Goal: Information Seeking & Learning: Find specific fact

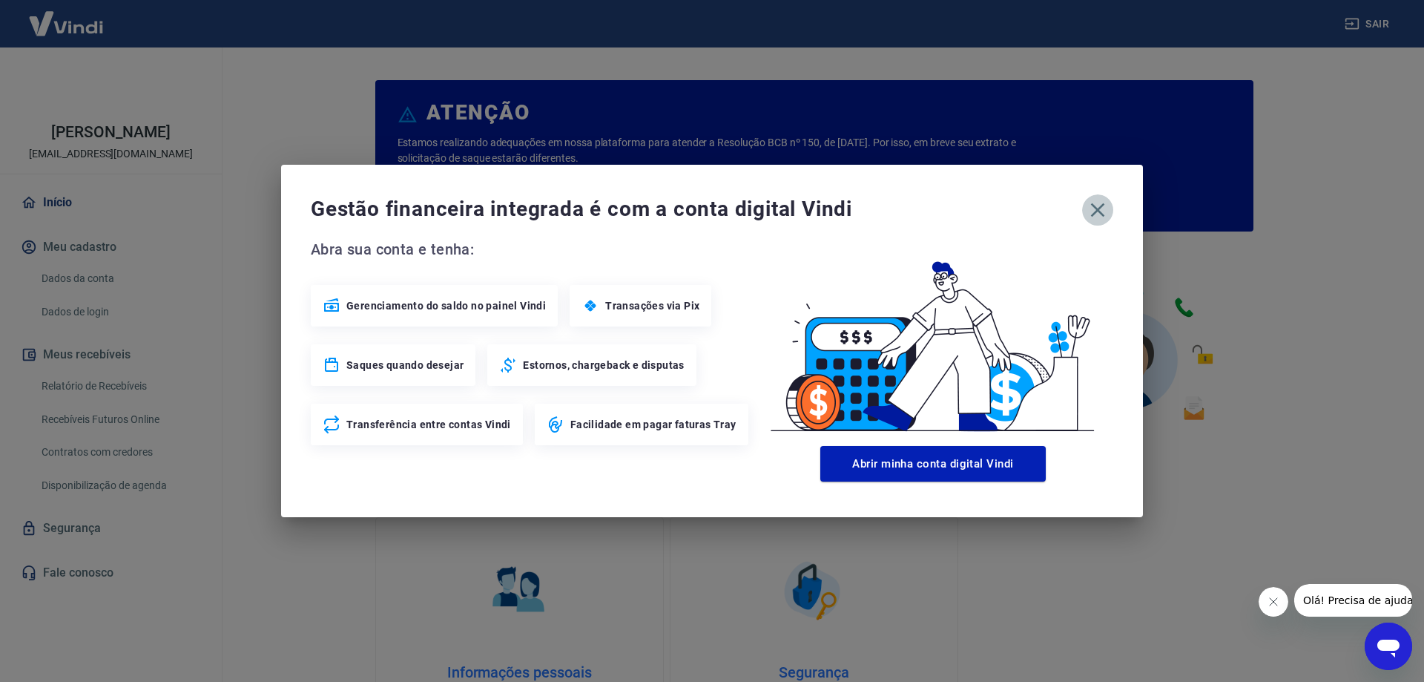
click at [1092, 203] on icon "button" at bounding box center [1098, 210] width 24 height 24
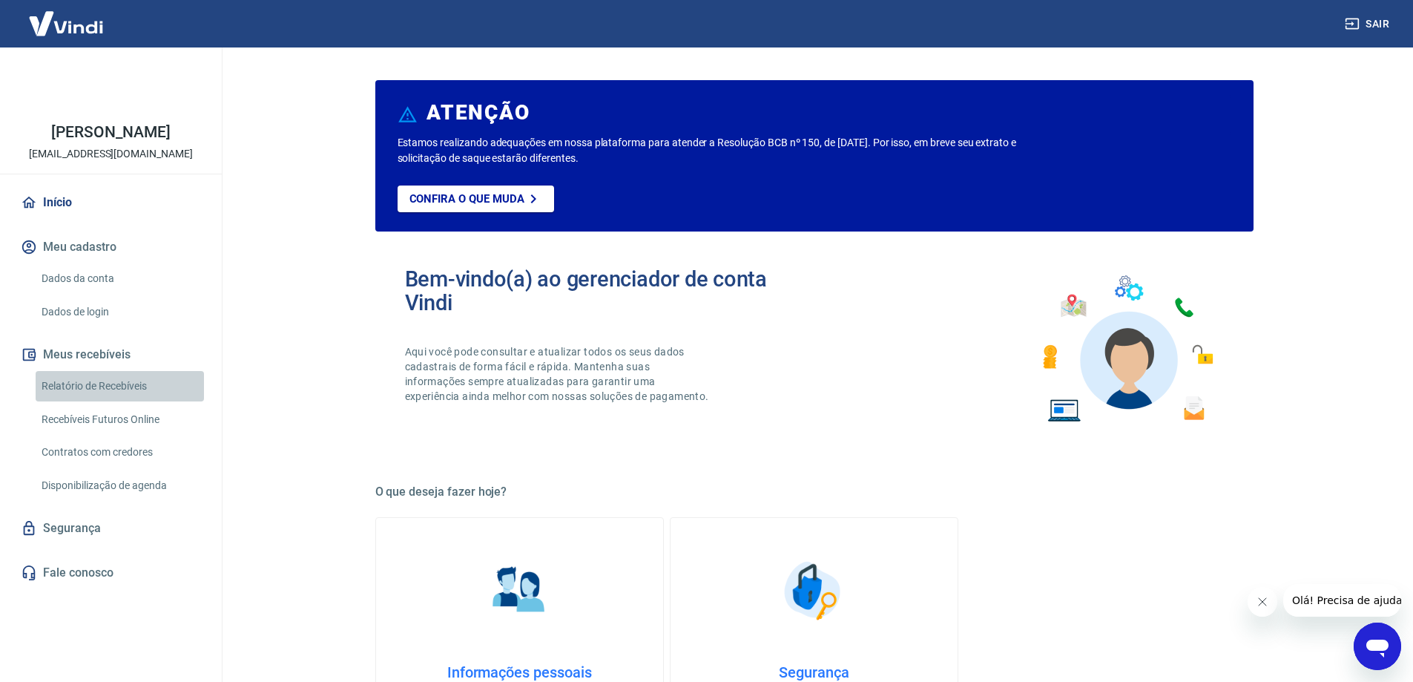
click at [135, 386] on link "Relatório de Recebíveis" at bounding box center [120, 386] width 168 height 30
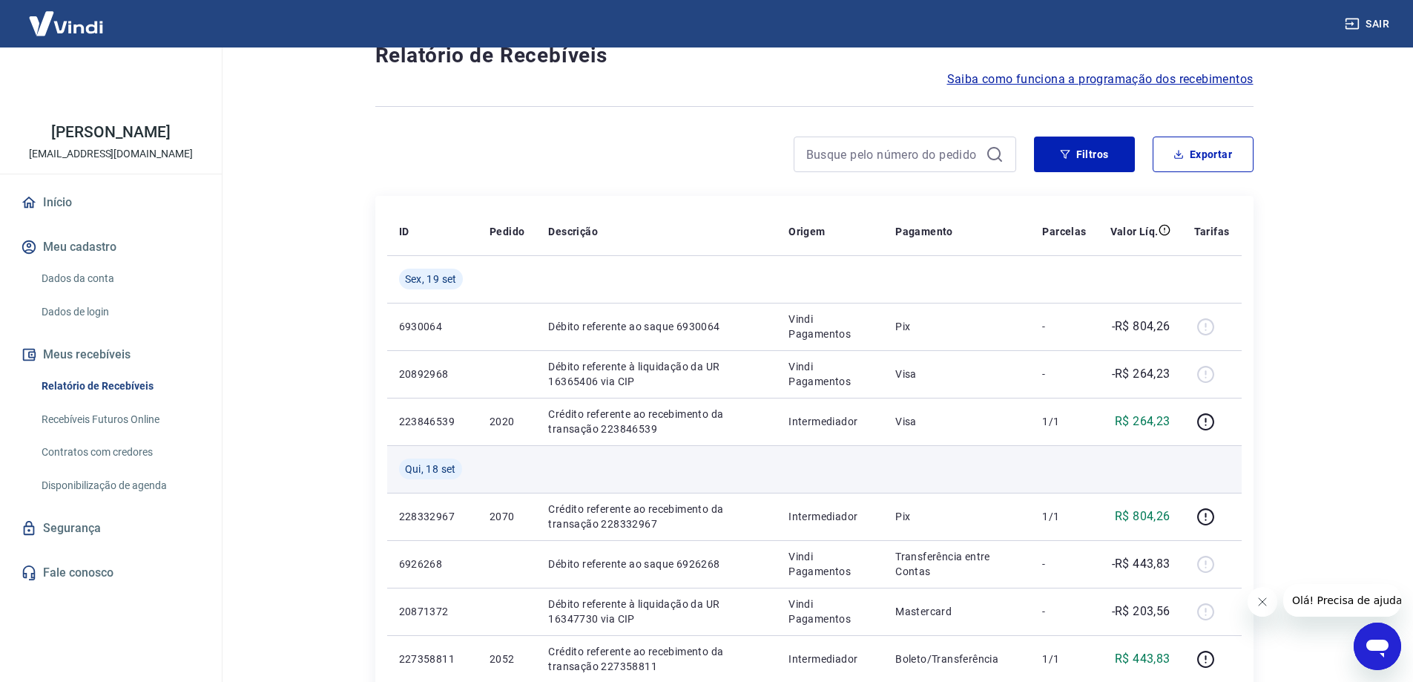
scroll to position [148, 0]
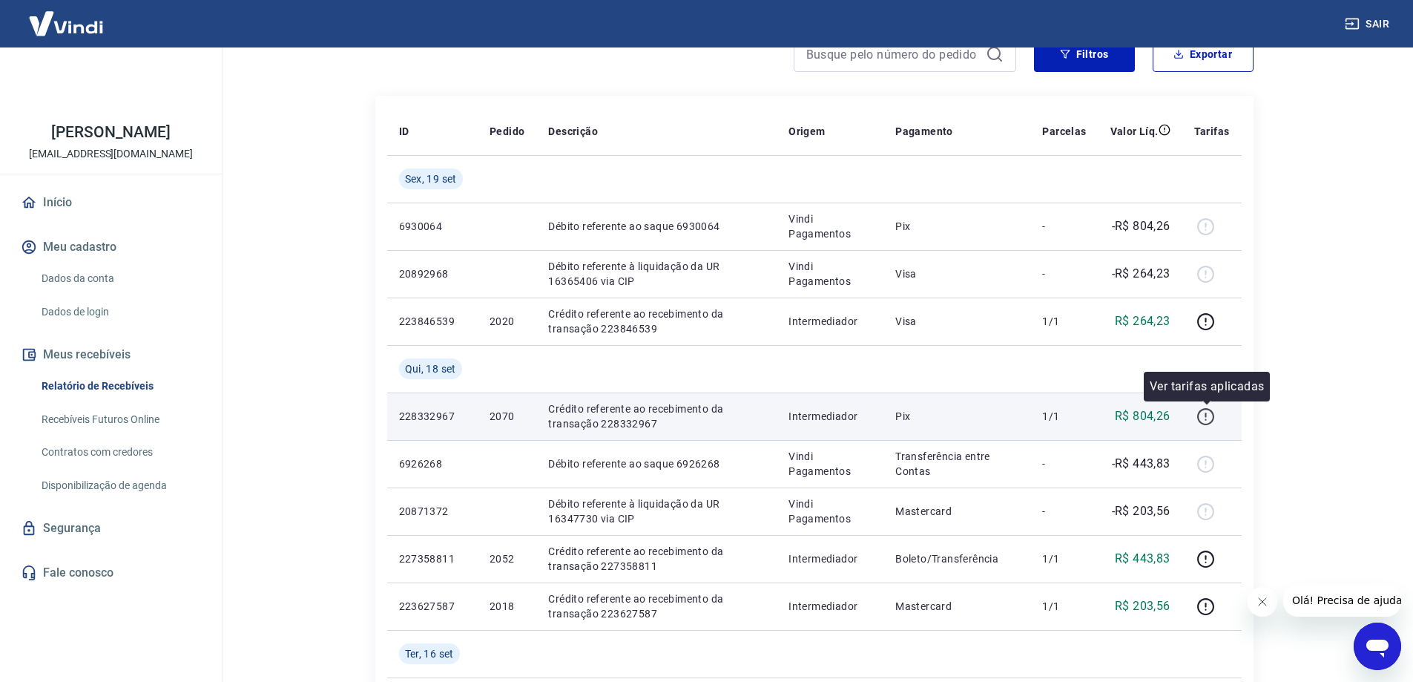
click at [1206, 421] on icon "button" at bounding box center [1205, 416] width 19 height 19
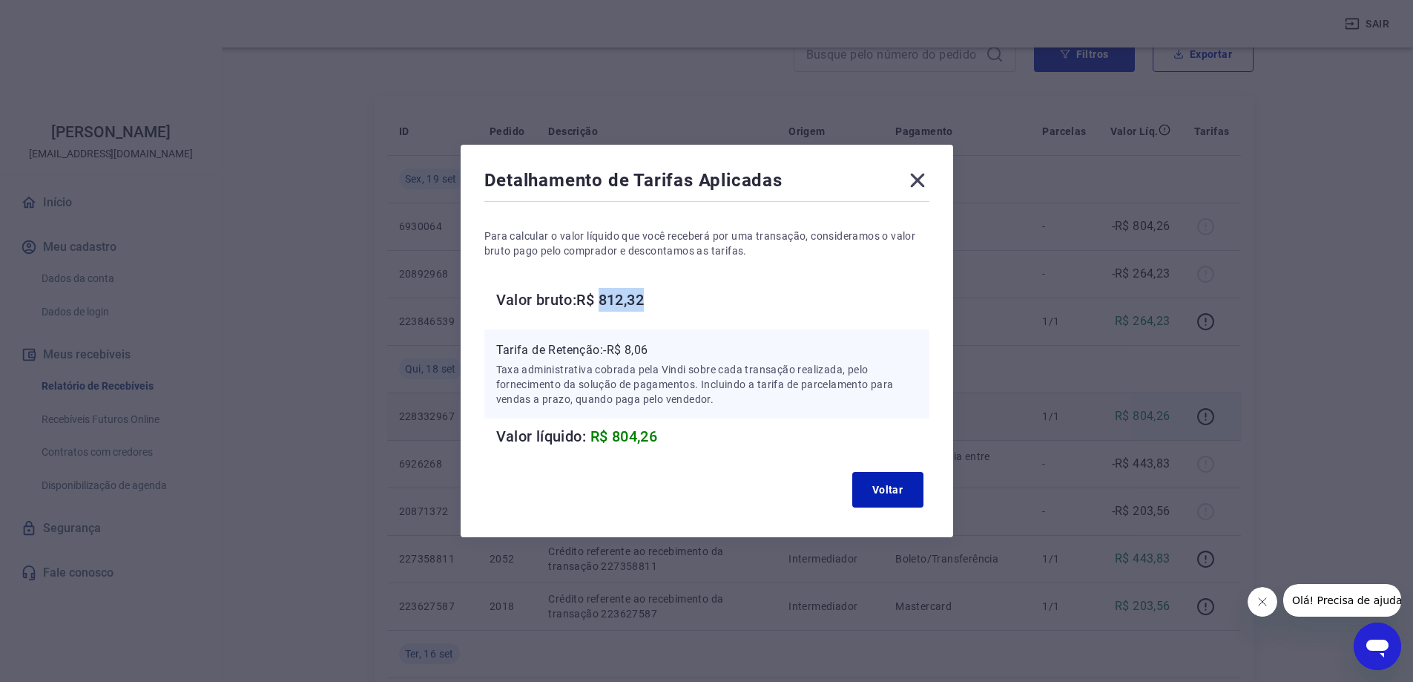
drag, startPoint x: 611, startPoint y: 295, endPoint x: 666, endPoint y: 297, distance: 54.9
click at [667, 297] on h6 "Valor bruto: R$ 812,32" at bounding box center [712, 300] width 433 height 24
copy h6 "812,32"
click at [1225, 409] on div "Detalhamento de Tarifas Aplicadas Para calcular o valor líquido que você recebe…" at bounding box center [706, 341] width 1413 height 682
drag, startPoint x: 619, startPoint y: 436, endPoint x: 687, endPoint y: 438, distance: 67.5
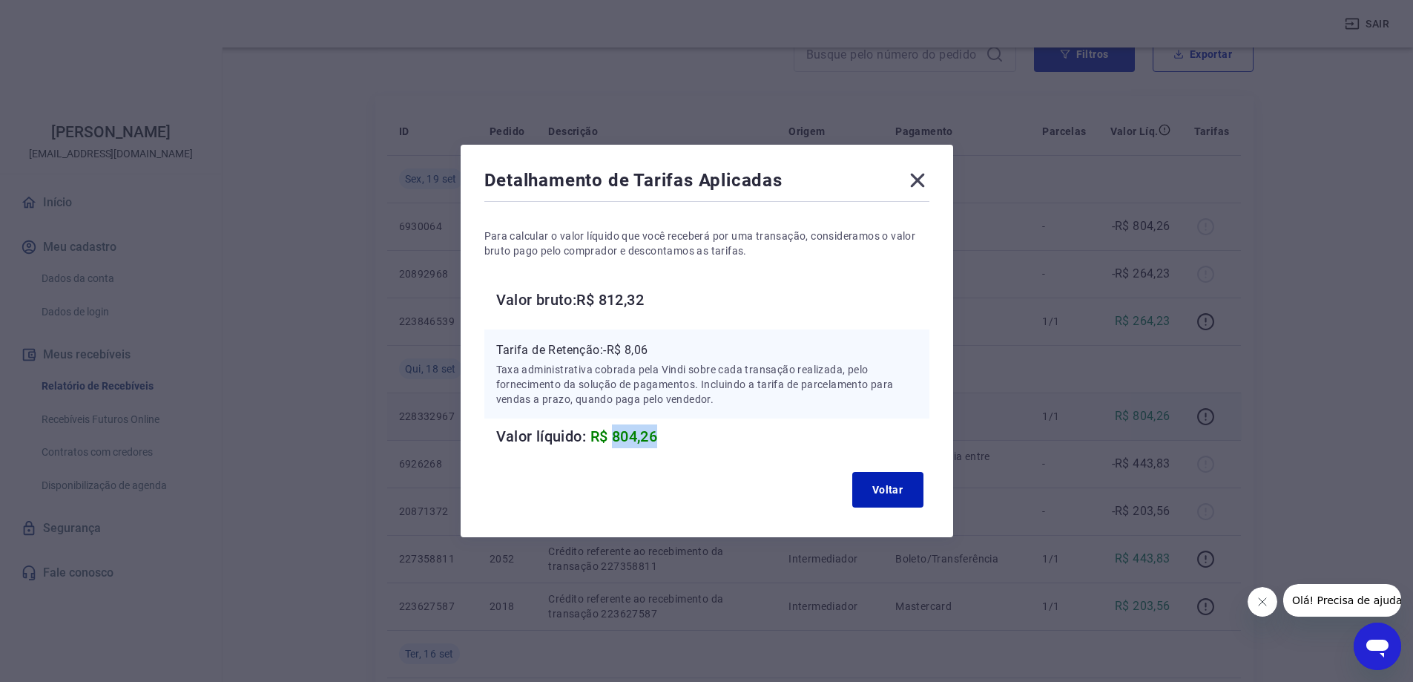
click at [686, 437] on h6 "Valor líquido: R$ 804,26" at bounding box center [712, 436] width 433 height 24
click at [1219, 285] on div "Detalhamento de Tarifas Aplicadas Para calcular o valor líquido que você recebe…" at bounding box center [706, 341] width 1413 height 682
click at [929, 181] on icon at bounding box center [918, 180] width 24 height 24
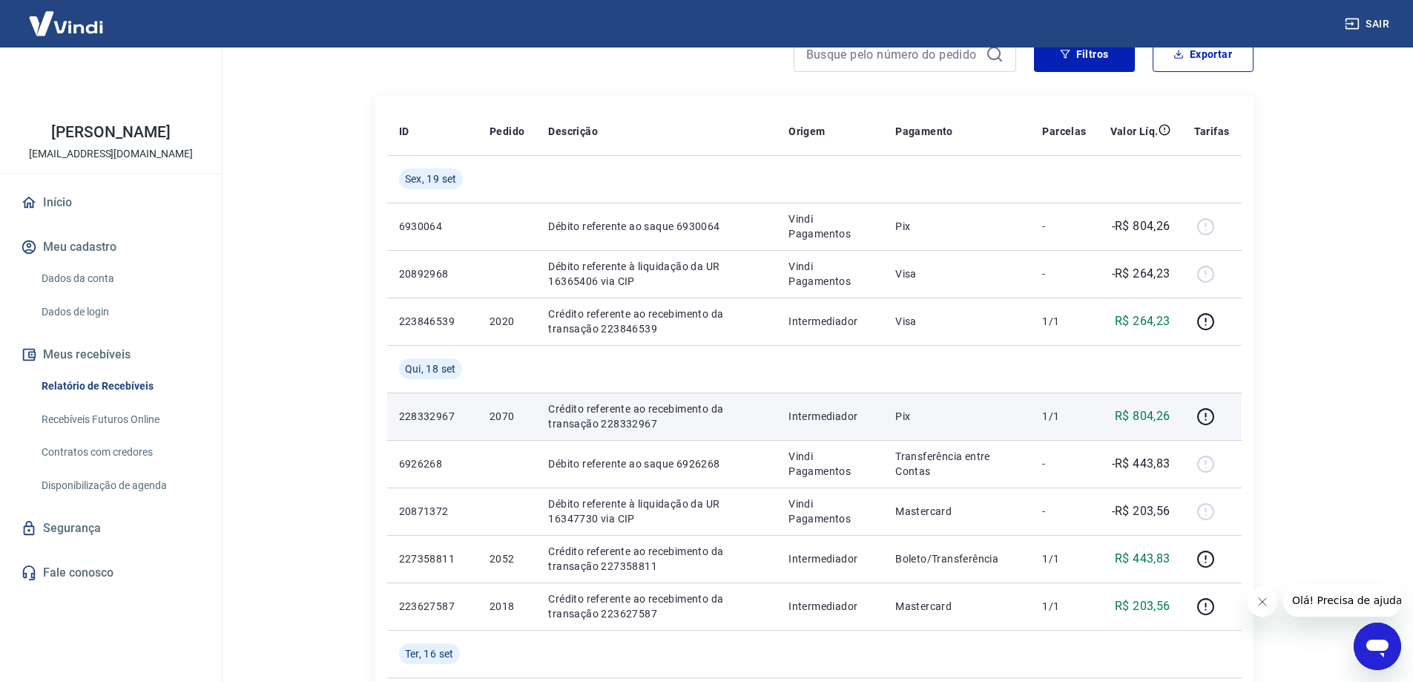
click at [1206, 419] on icon "button" at bounding box center [1205, 416] width 19 height 19
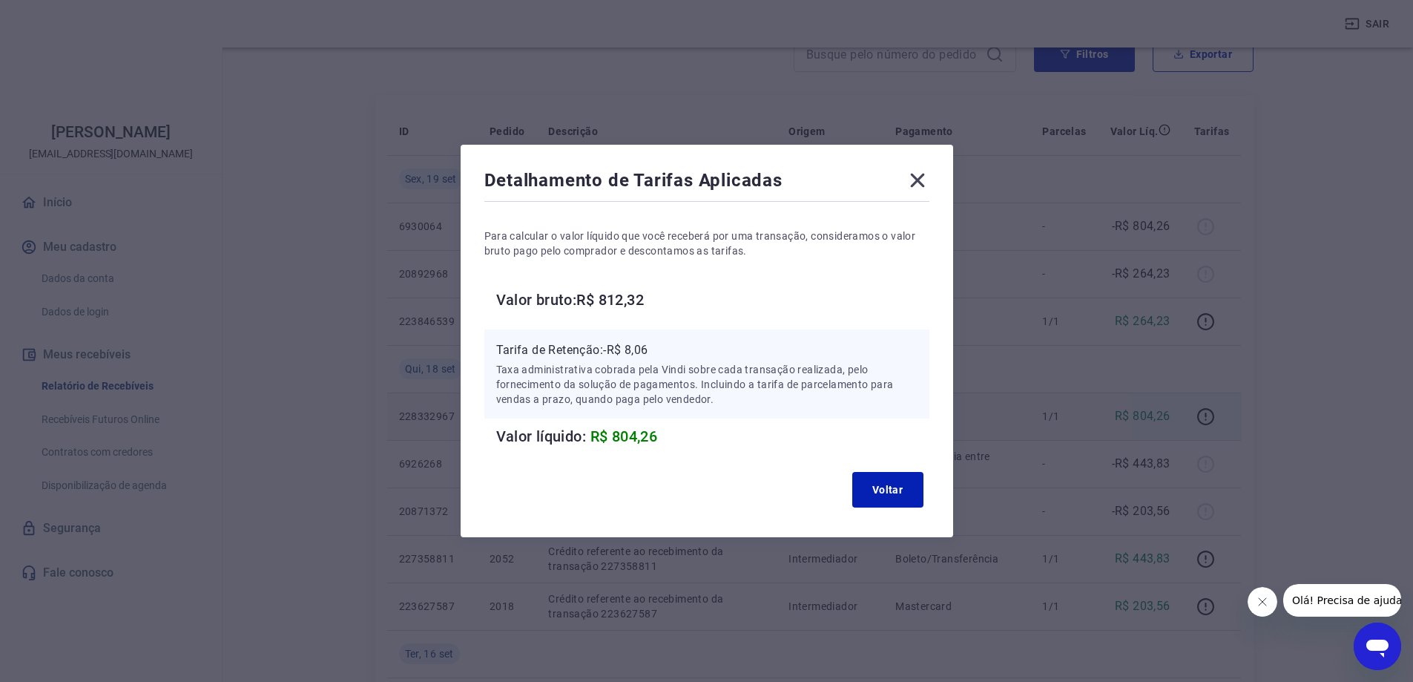
click at [924, 179] on icon at bounding box center [917, 181] width 14 height 14
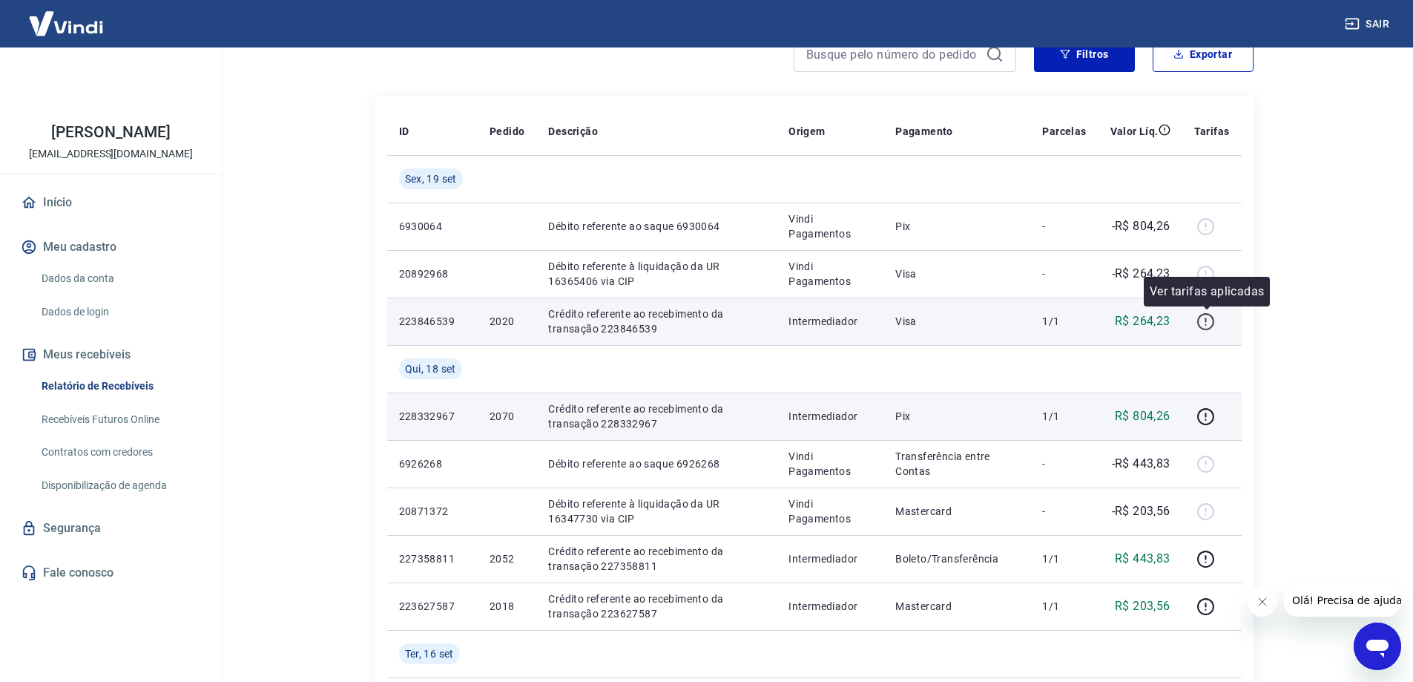
click at [1205, 325] on icon "button" at bounding box center [1205, 321] width 19 height 19
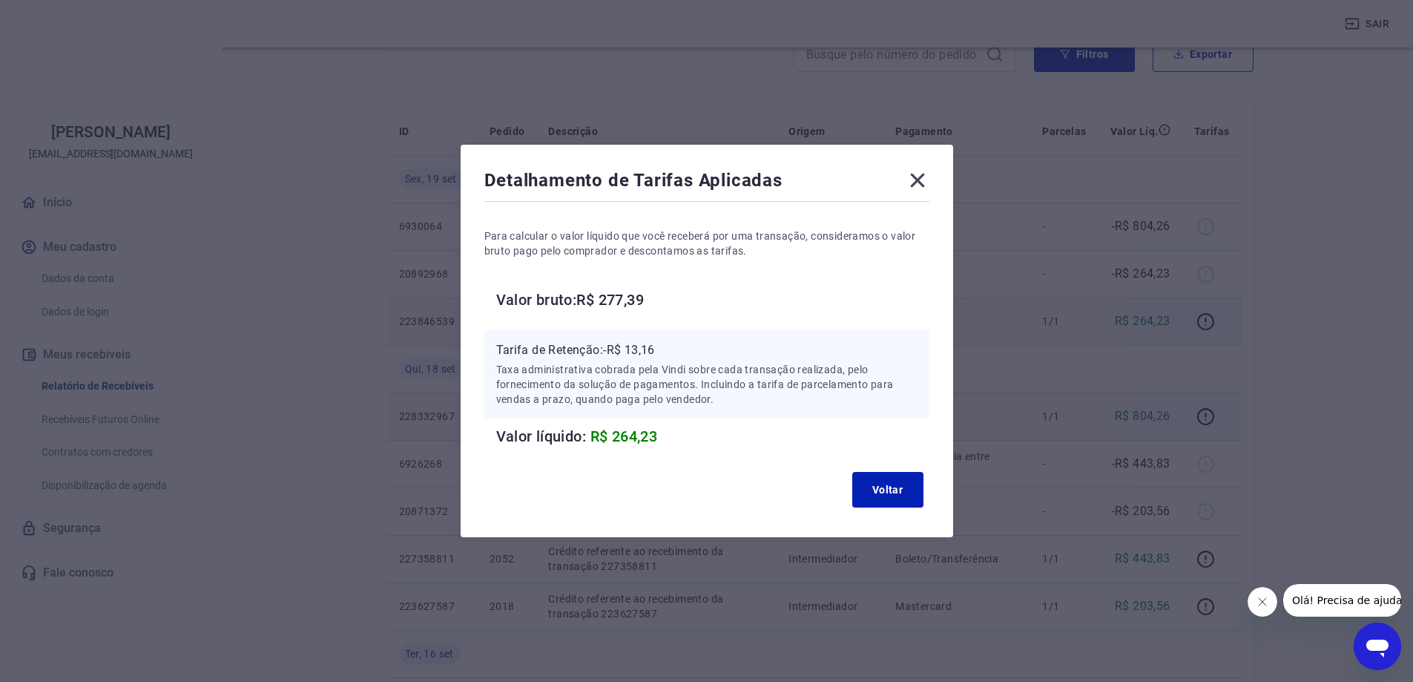
click at [1364, 412] on div "Detalhamento de Tarifas Aplicadas Para calcular o valor líquido que você recebe…" at bounding box center [706, 341] width 1413 height 682
click at [929, 176] on icon at bounding box center [918, 180] width 24 height 24
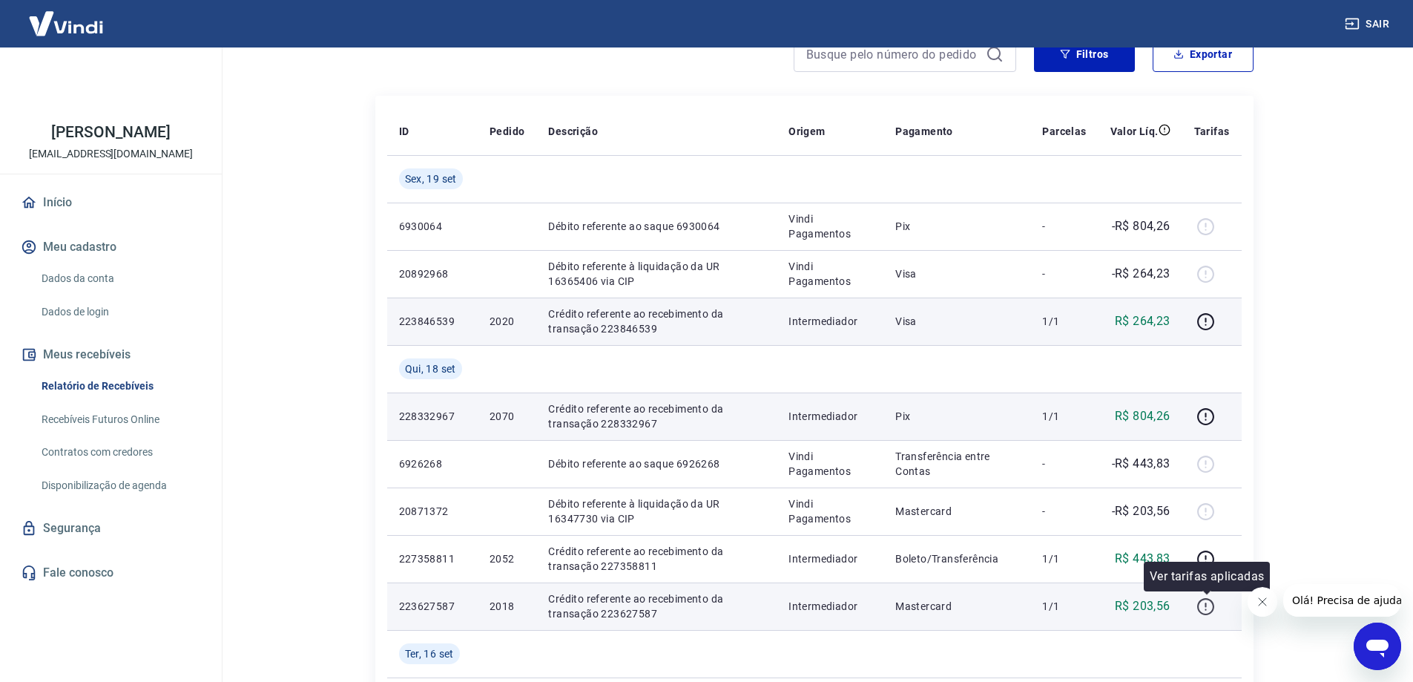
click at [1209, 604] on icon "button" at bounding box center [1205, 606] width 19 height 19
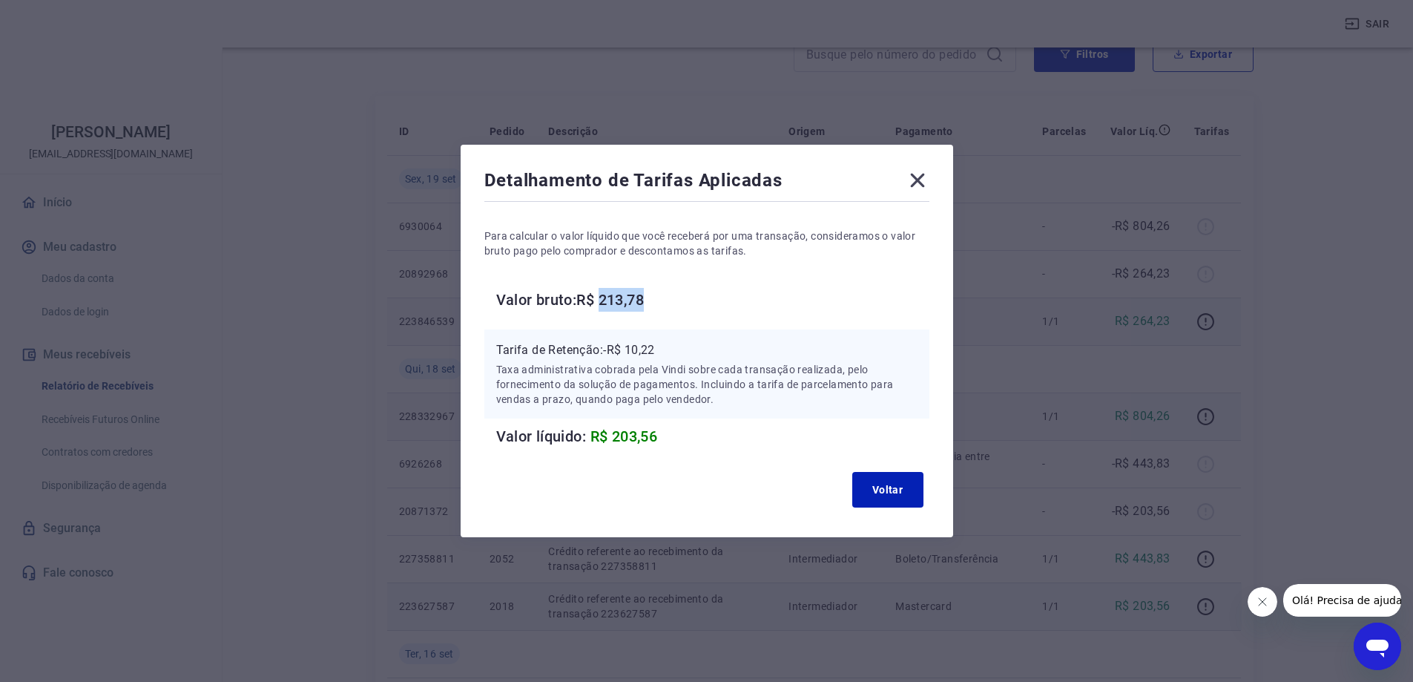
drag, startPoint x: 611, startPoint y: 299, endPoint x: 659, endPoint y: 300, distance: 47.5
click at [659, 300] on h6 "Valor bruto: R$ 213,78" at bounding box center [712, 300] width 433 height 24
copy h6 "213,78"
click at [1048, 375] on div "Detalhamento de Tarifas Aplicadas Para calcular o valor líquido que você recebe…" at bounding box center [706, 341] width 1413 height 682
click at [927, 179] on icon at bounding box center [918, 180] width 24 height 24
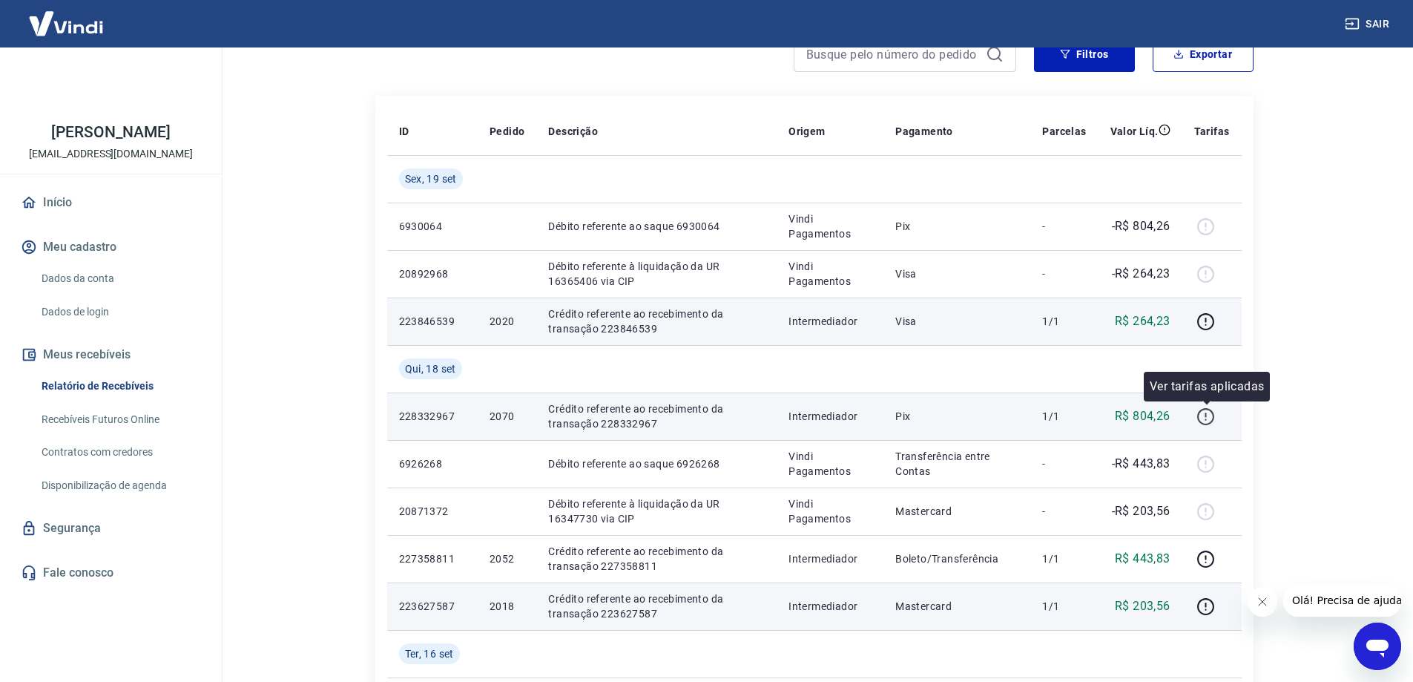
click at [1211, 421] on icon "button" at bounding box center [1205, 416] width 19 height 19
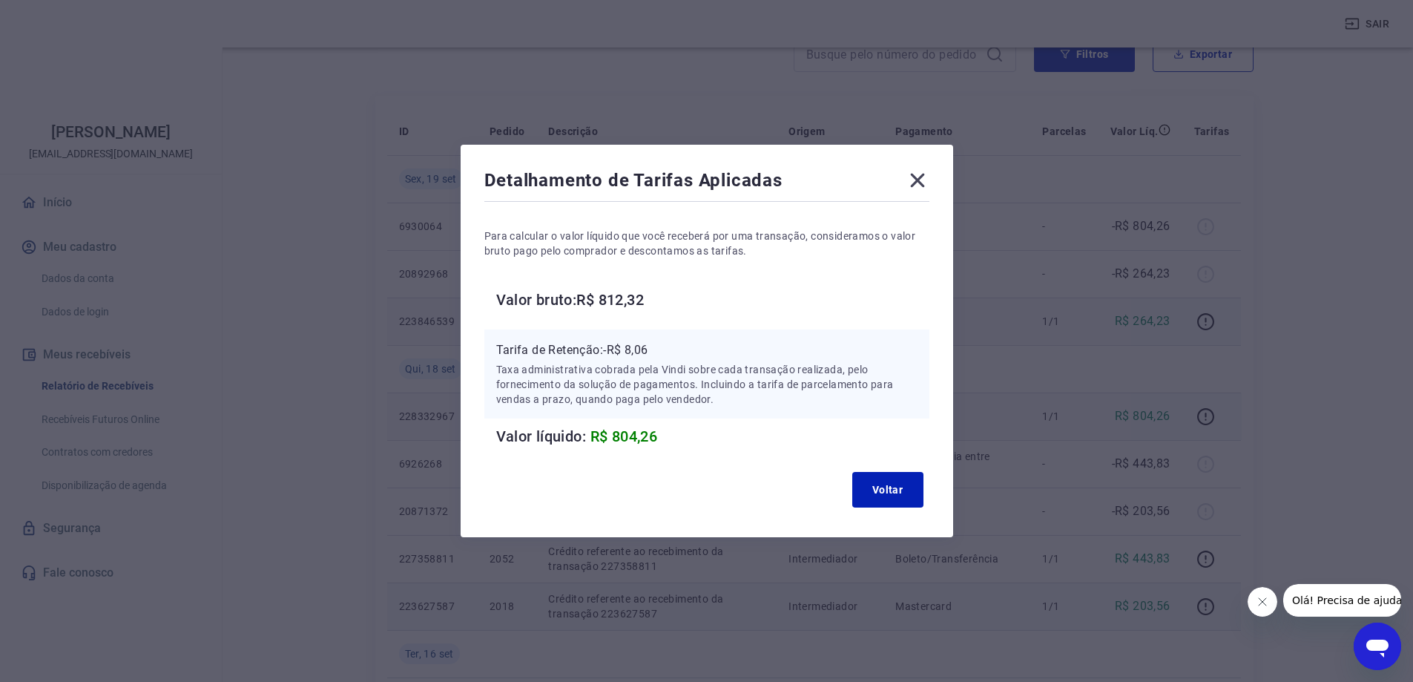
click at [920, 163] on div "Detalhamento de Tarifas Aplicadas Para calcular o valor líquido que você recebe…" at bounding box center [707, 341] width 492 height 392
click at [920, 179] on icon at bounding box center [917, 181] width 14 height 14
